Goal: Navigation & Orientation: Find specific page/section

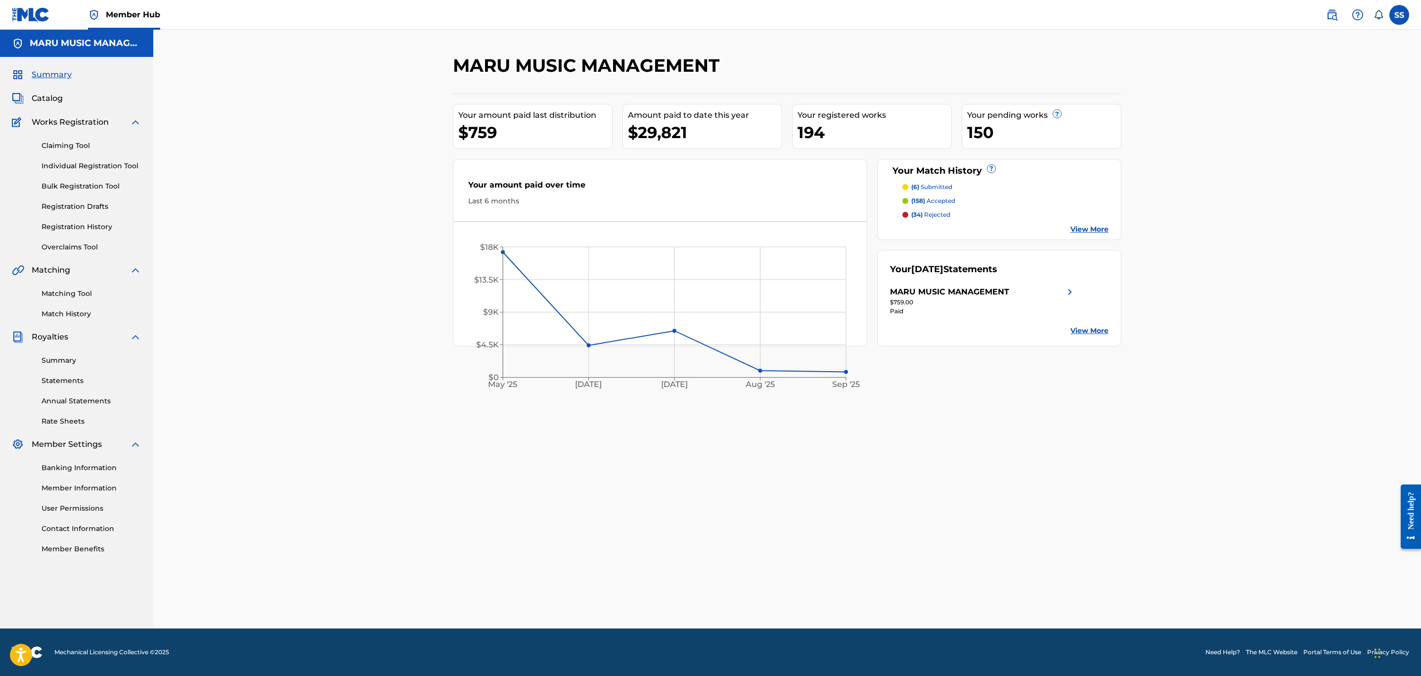
click at [55, 87] on div "Summary Catalog Works Registration Claiming Tool Individual Registration Tool B…" at bounding box center [76, 311] width 153 height 509
click at [62, 71] on span "Summary" at bounding box center [52, 75] width 40 height 12
click at [36, 7] on img at bounding box center [31, 14] width 38 height 14
click at [52, 101] on span "Catalog" at bounding box center [47, 98] width 31 height 12
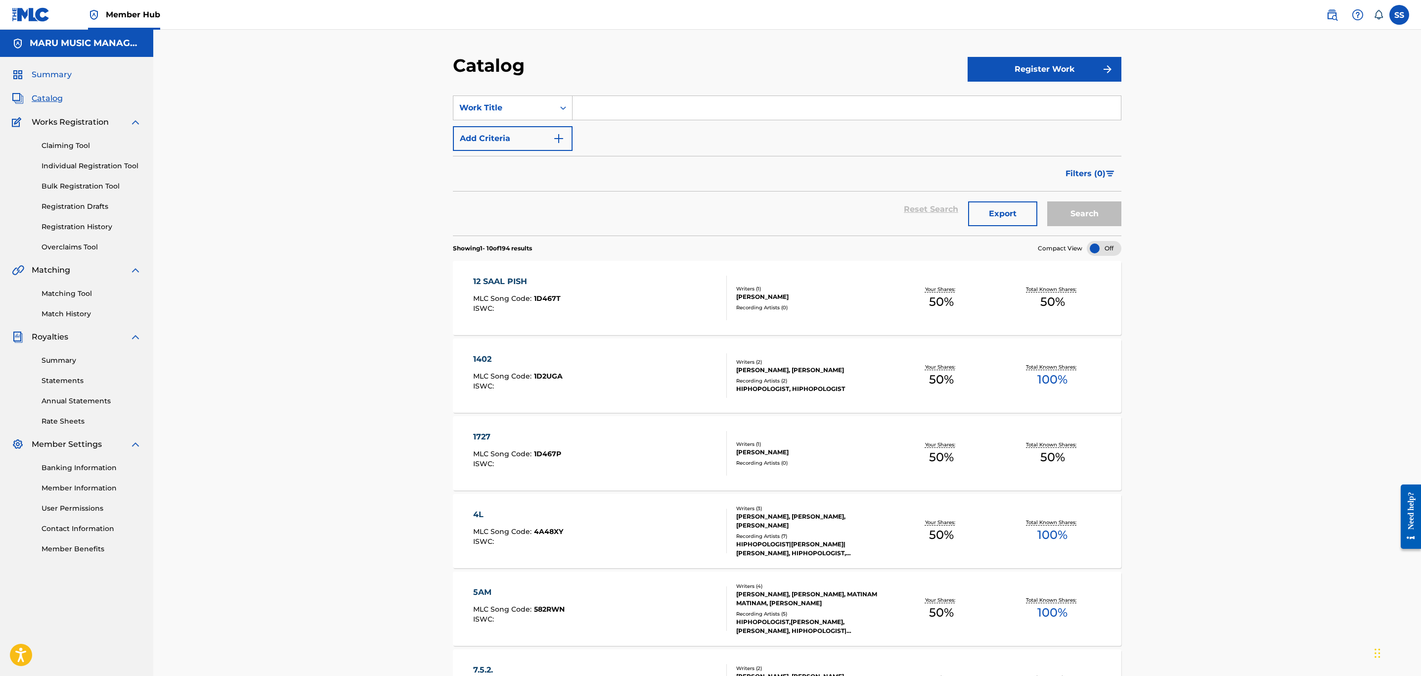
click at [44, 74] on span "Summary" at bounding box center [52, 75] width 40 height 12
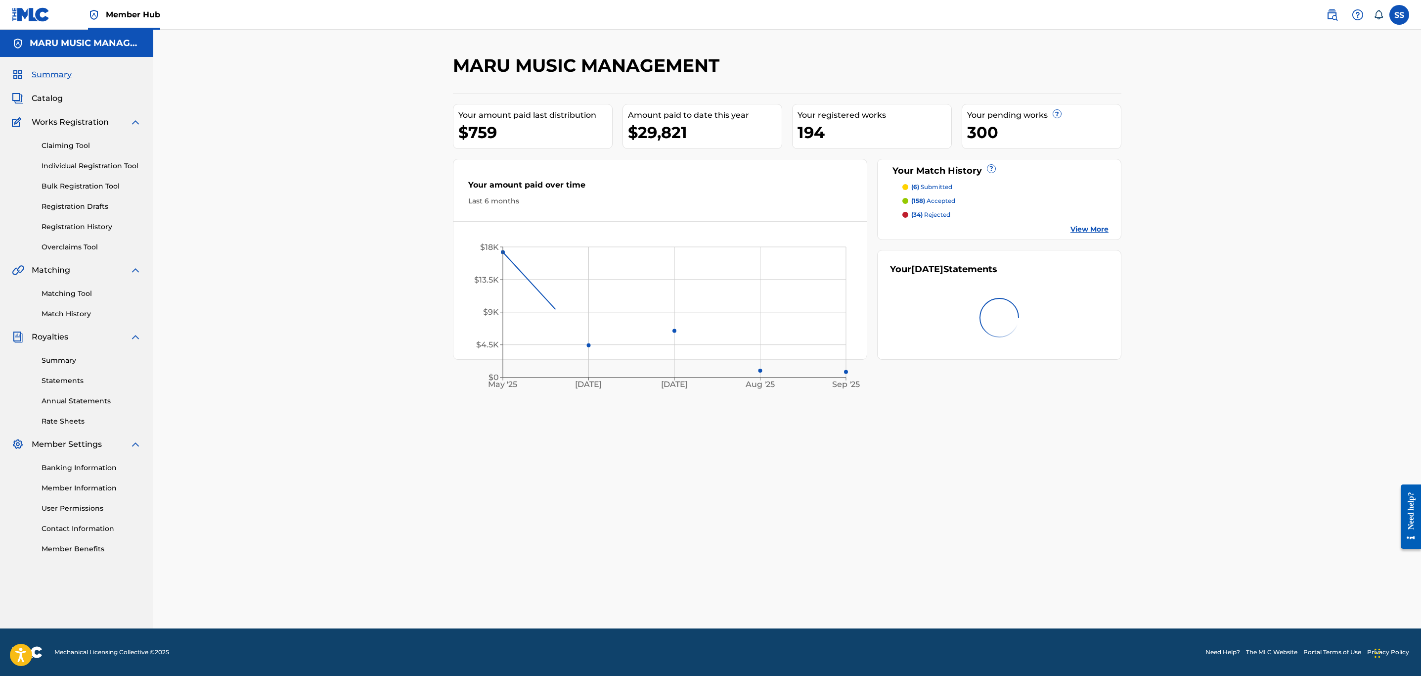
click at [39, 74] on span "Summary" at bounding box center [52, 75] width 40 height 12
